Goal: Information Seeking & Learning: Understand process/instructions

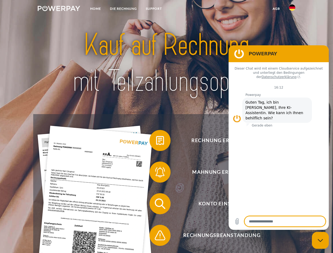
click at [59, 9] on img at bounding box center [59, 8] width 42 height 5
click at [292, 9] on img at bounding box center [292, 7] width 6 height 6
click at [276, 9] on link "agb" at bounding box center [276, 8] width 16 height 9
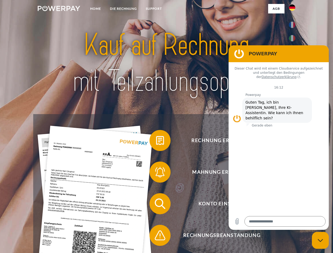
click at [156, 142] on span at bounding box center [152, 140] width 26 height 26
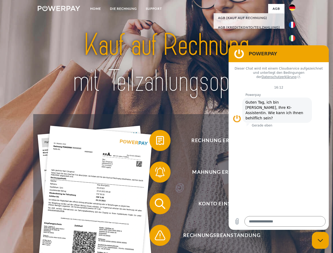
click at [156, 173] on span at bounding box center [152, 172] width 26 height 26
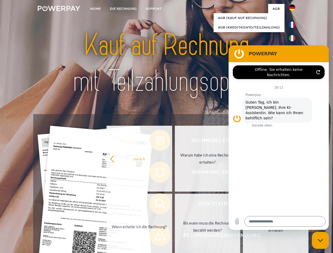
click at [175, 205] on link "Bis wann muss die Rechnung bezahlt werden?" at bounding box center [208, 227] width 66 height 66
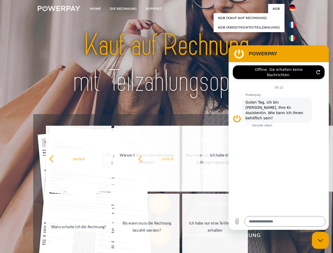
click at [156, 237] on span at bounding box center [152, 235] width 26 height 26
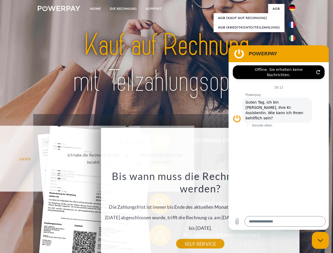
click at [320, 241] on icon "Messaging-Fenster schließen" at bounding box center [321, 240] width 6 height 3
type textarea "*"
